Goal: Task Accomplishment & Management: Manage account settings

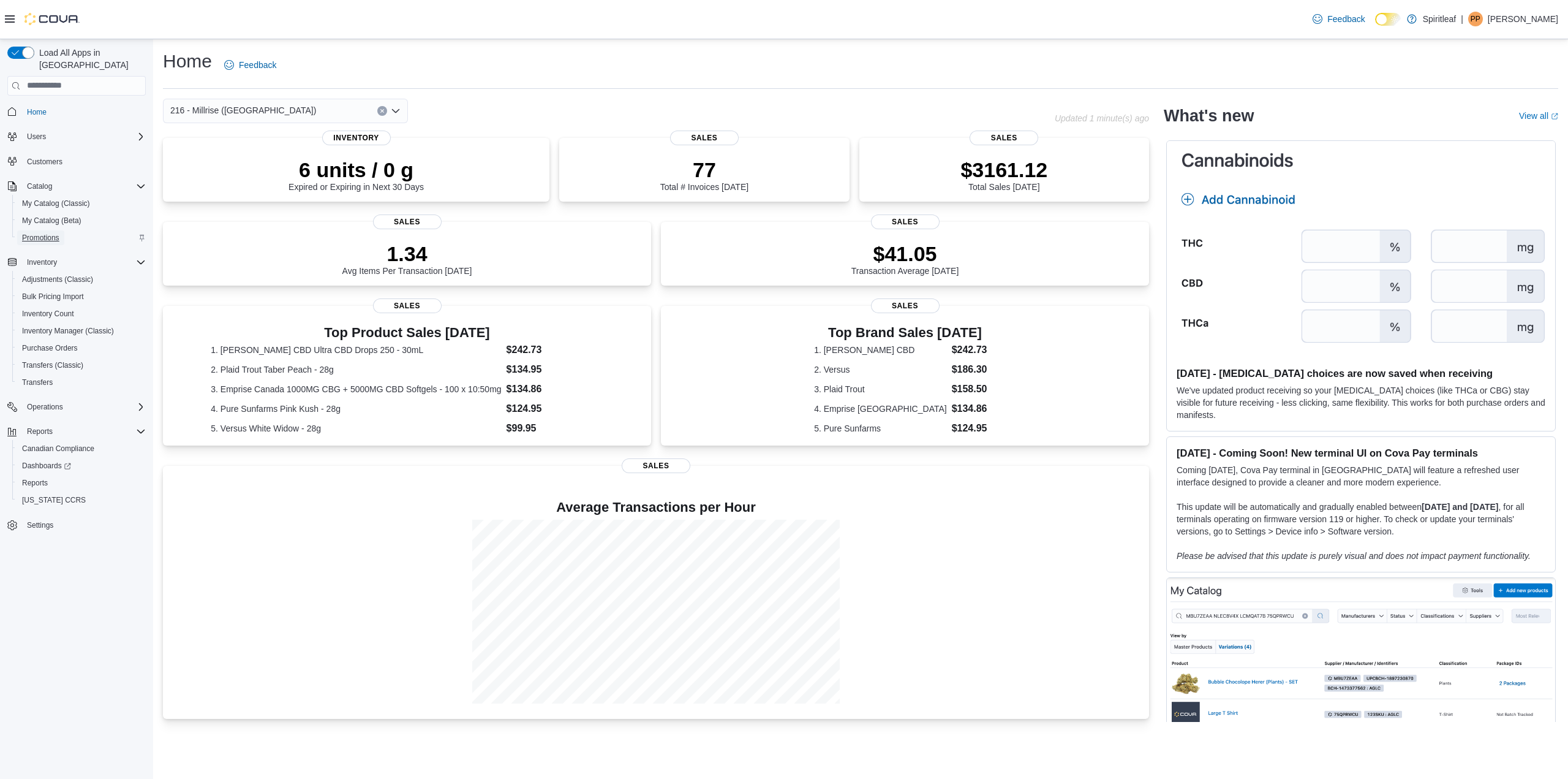
click at [53, 233] on span "Promotions" at bounding box center [40, 238] width 37 height 10
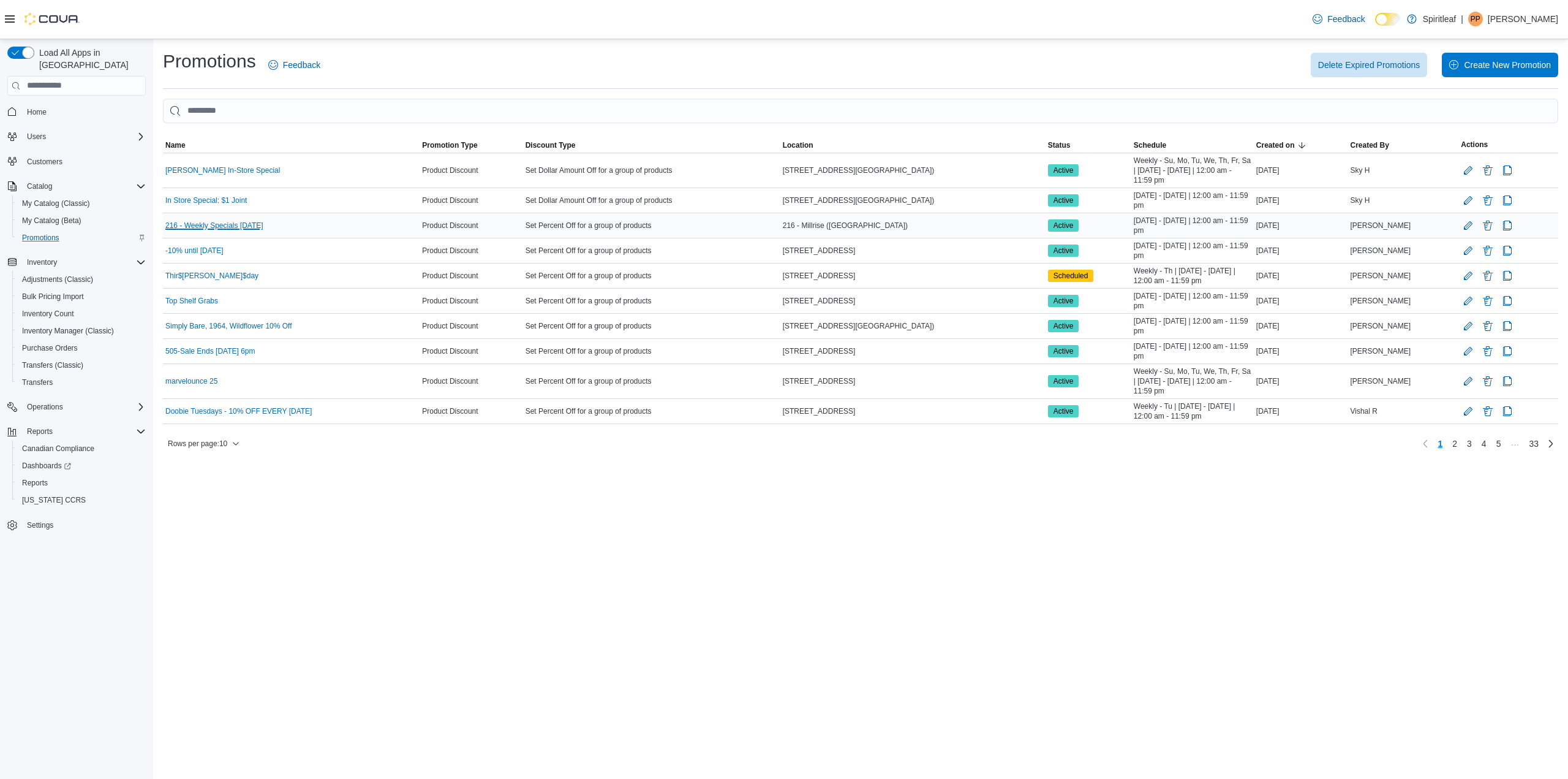
click at [196, 225] on link "216 - Weekly Specials Sep 10" at bounding box center [214, 226] width 98 height 10
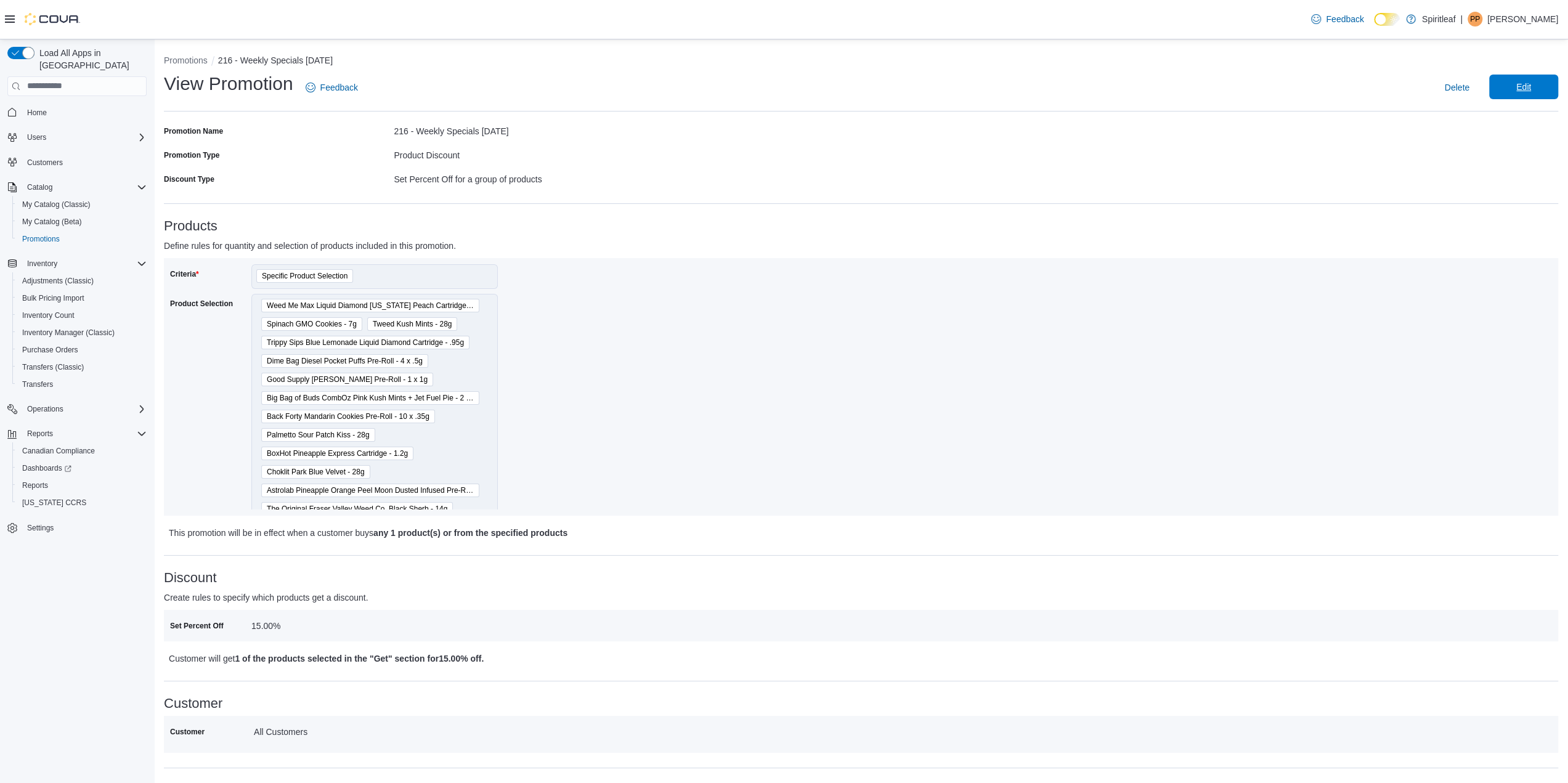
click at [1531, 88] on span "Edit" at bounding box center [1524, 87] width 15 height 12
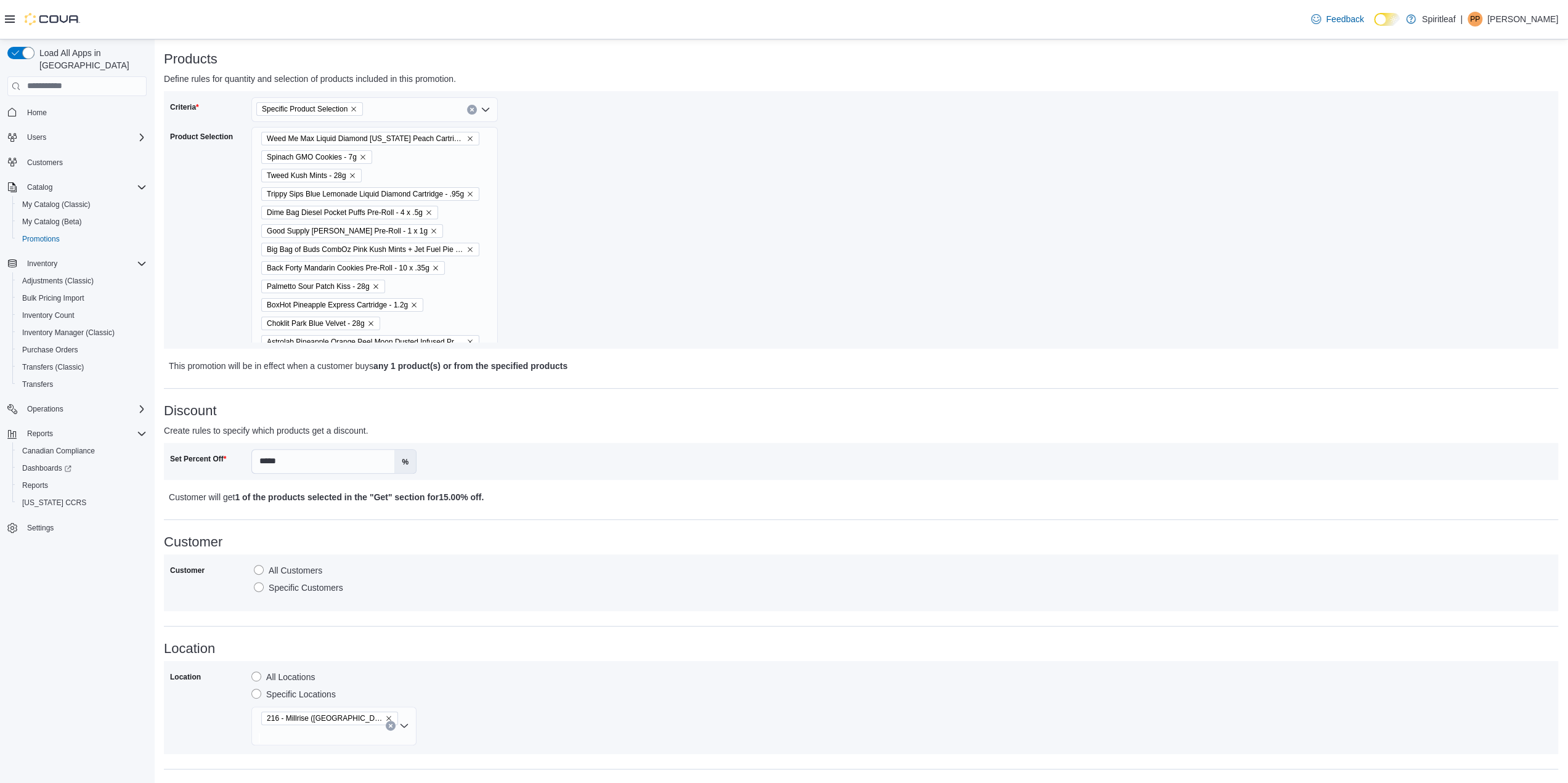
scroll to position [185, 0]
click at [481, 320] on div "Weed Me Max Liquid Diamond California Peach Cartridge - 1g Spinach GMO Cookies …" at bounding box center [374, 377] width 246 height 504
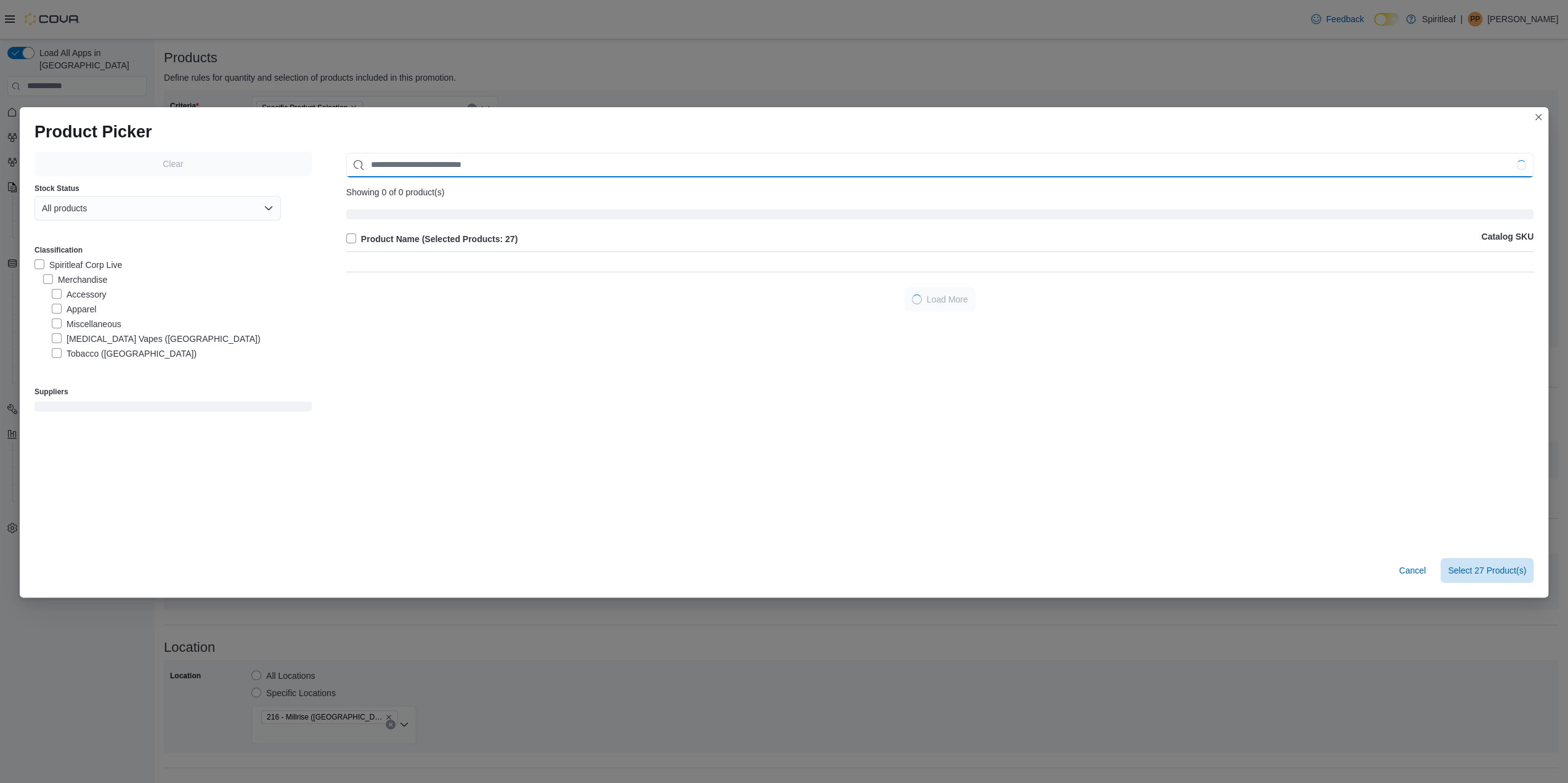
click at [534, 166] on input "Use aria labels when no actual label is in use" at bounding box center [940, 164] width 1187 height 24
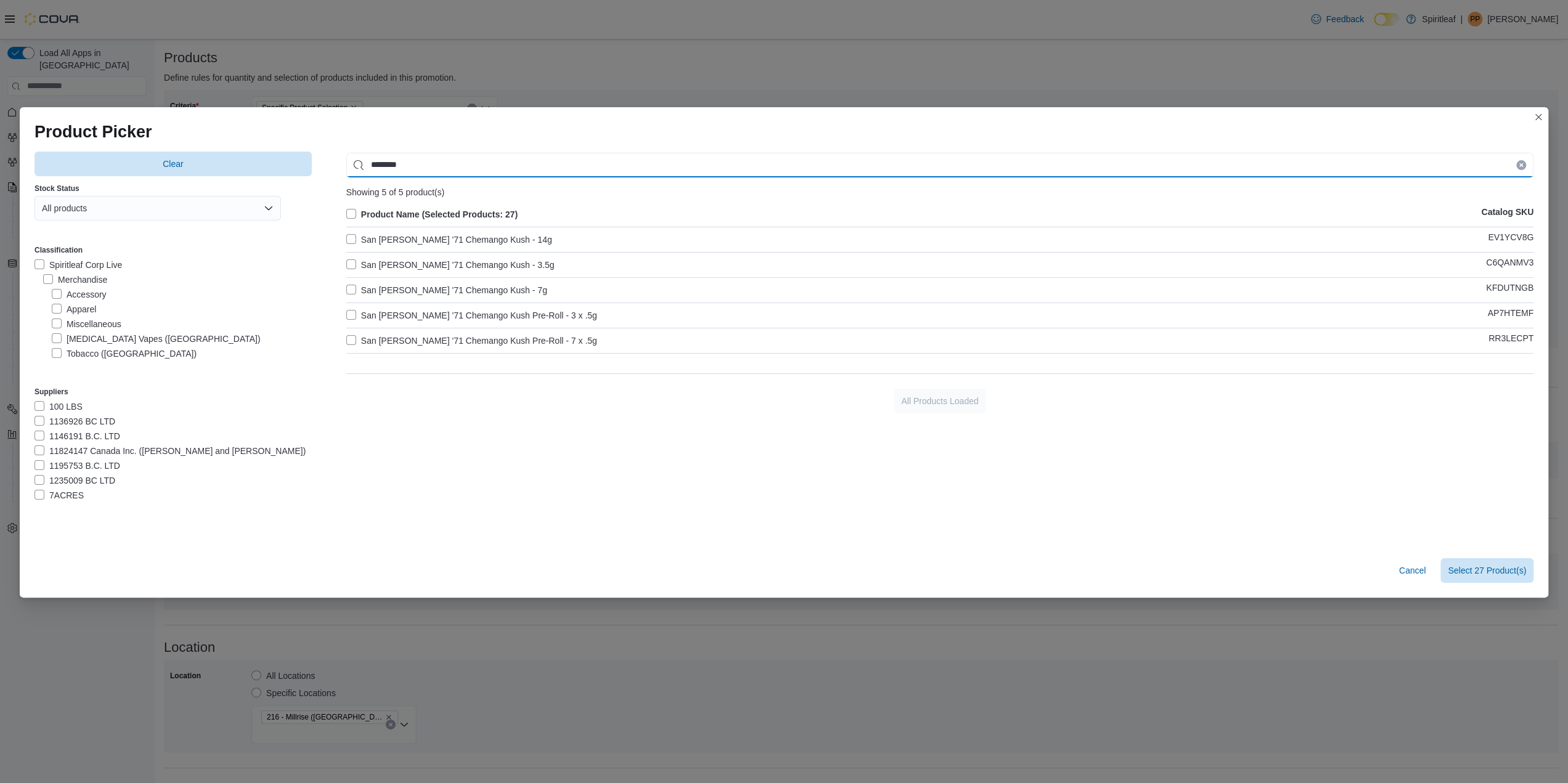
type input "********"
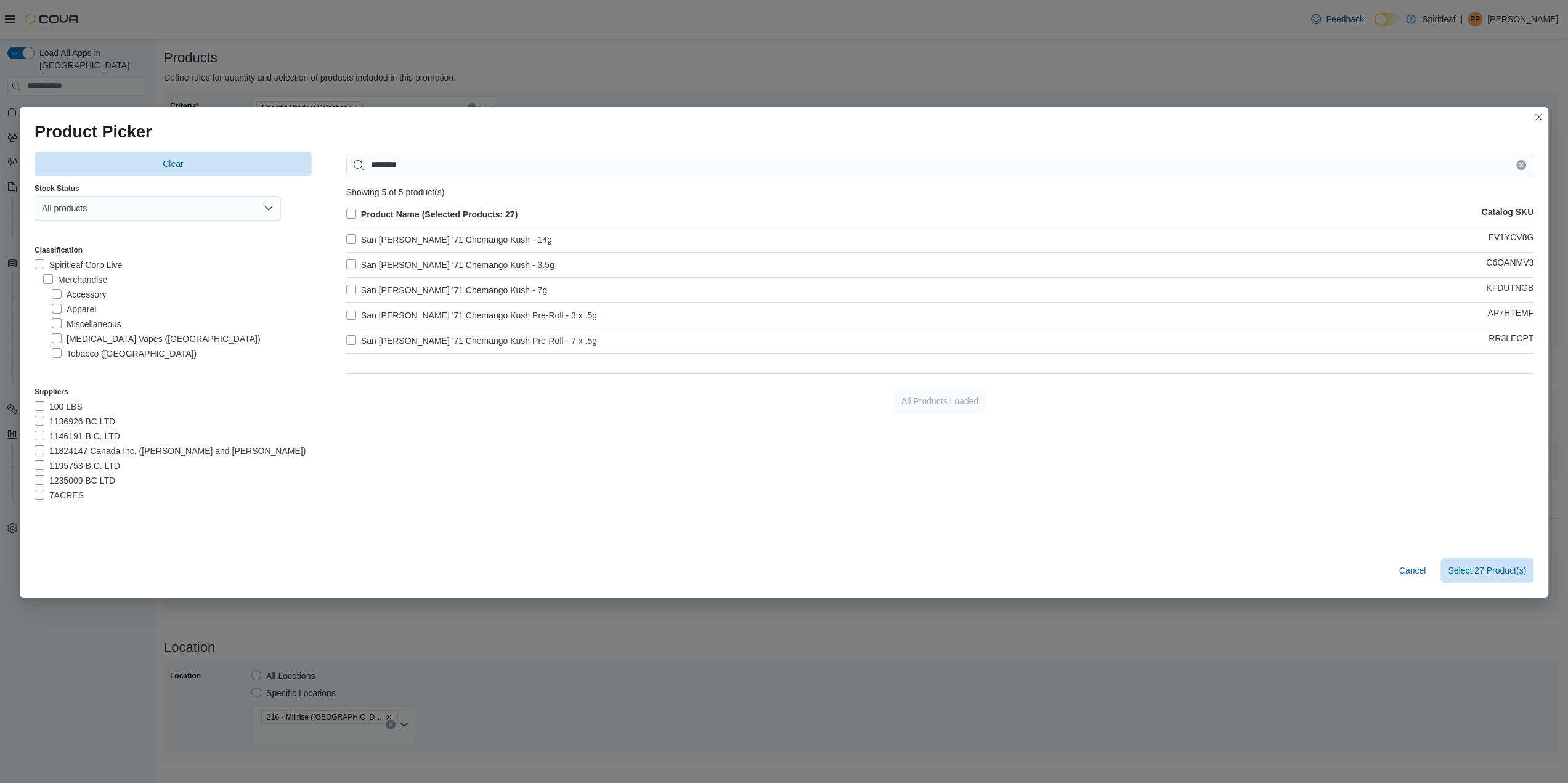
click at [349, 287] on label "San Rafael '71 Chemango Kush - 7g" at bounding box center [446, 290] width 201 height 15
click at [1470, 569] on span "Select 28 Product(s)" at bounding box center [1487, 570] width 78 height 12
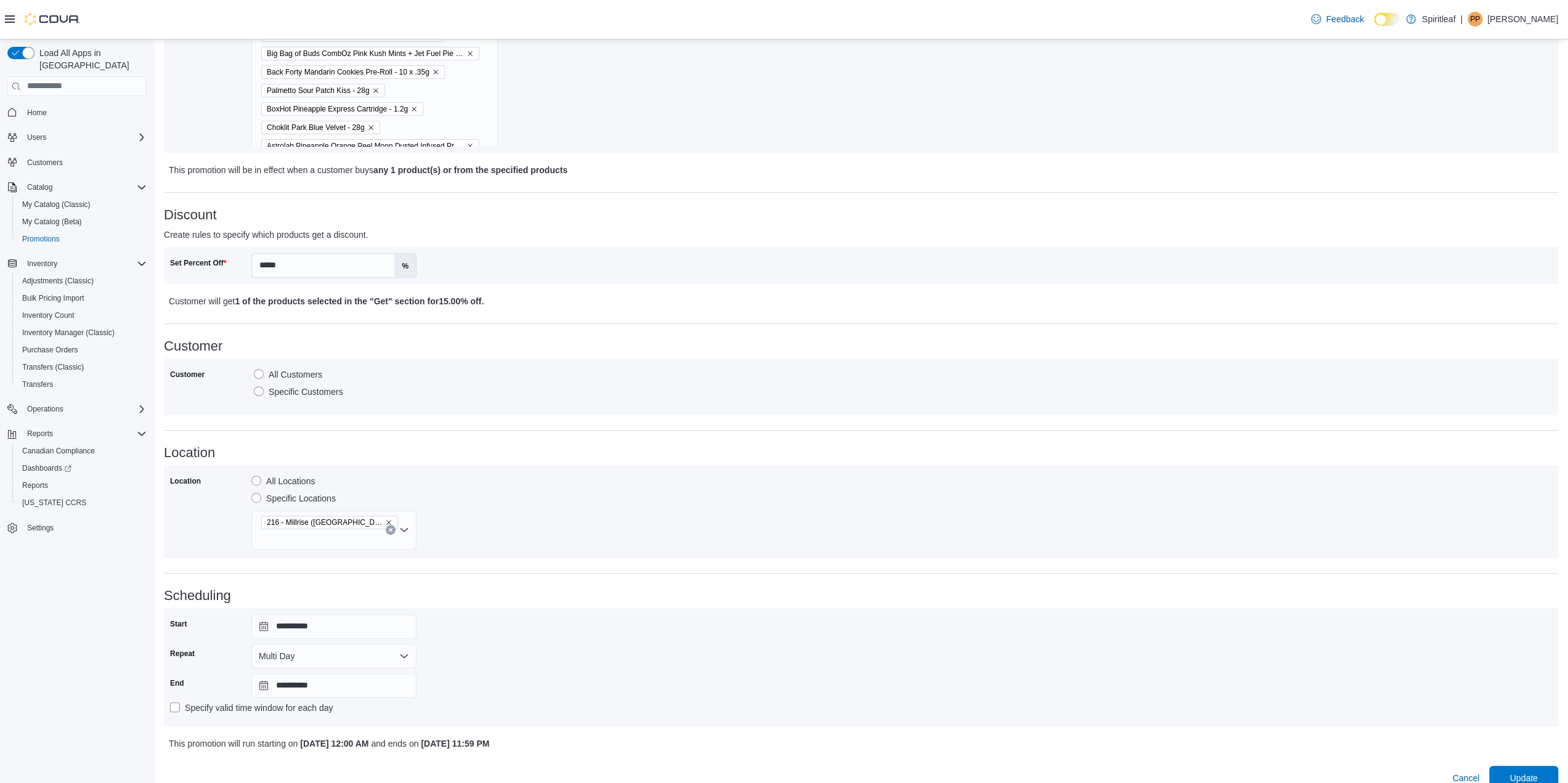
scroll to position [382, 0]
click at [1535, 769] on span "Update" at bounding box center [1524, 775] width 28 height 12
